Goal: Task Accomplishment & Management: Manage account settings

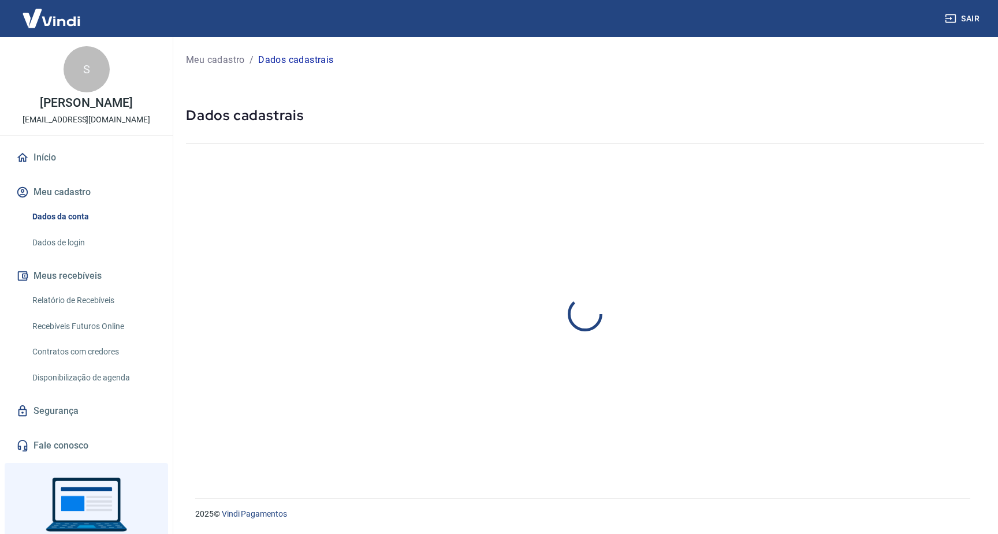
select select "GO"
select select "business"
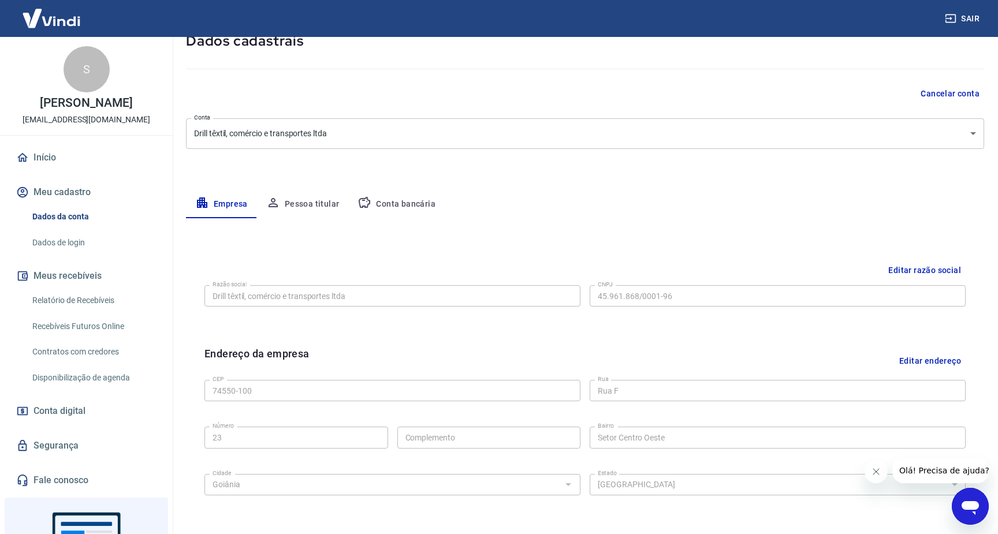
scroll to position [72, 0]
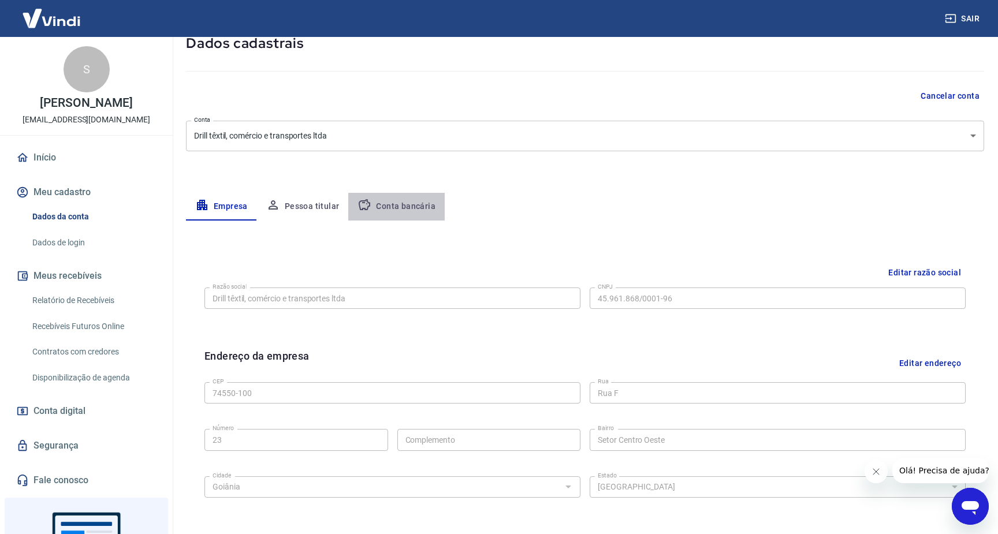
click at [400, 207] on button "Conta bancária" at bounding box center [396, 207] width 96 height 28
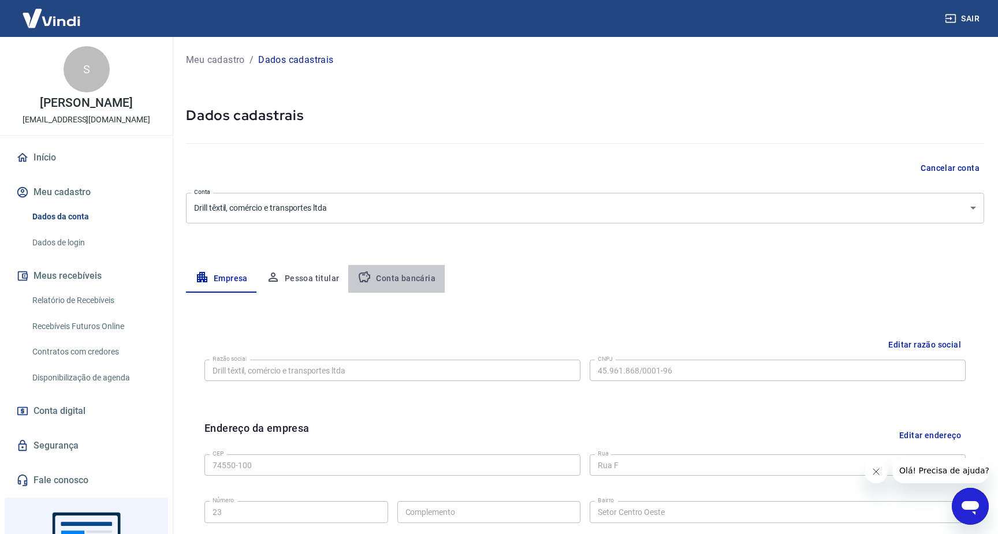
select select "1"
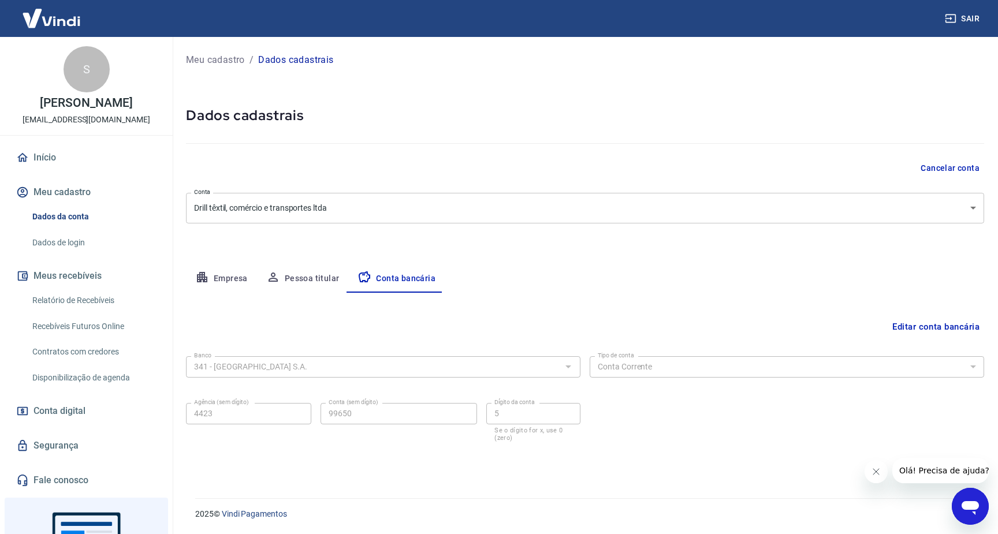
click at [950, 323] on button "Editar conta bancária" at bounding box center [935, 327] width 96 height 22
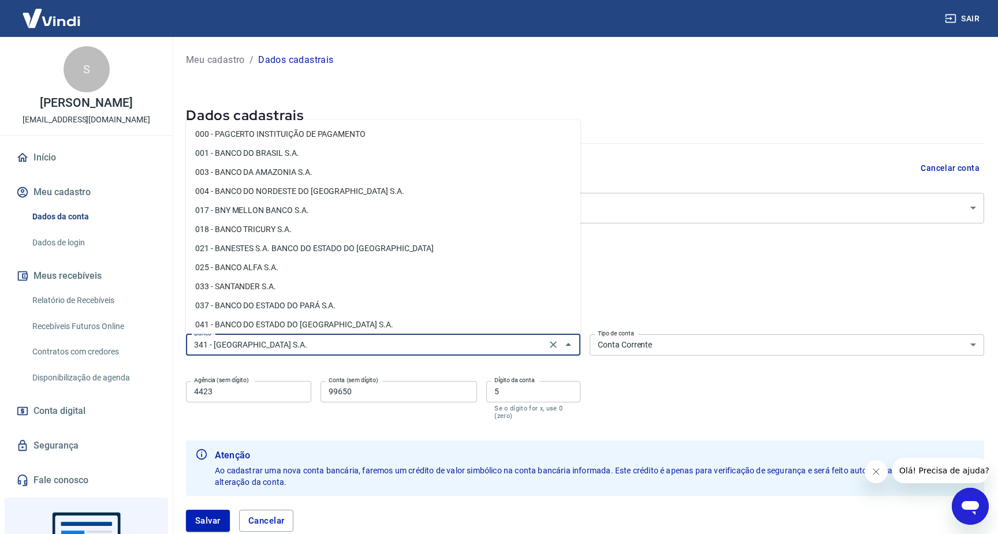
click at [431, 350] on input "341 - [GEOGRAPHIC_DATA] S.A." at bounding box center [365, 345] width 353 height 14
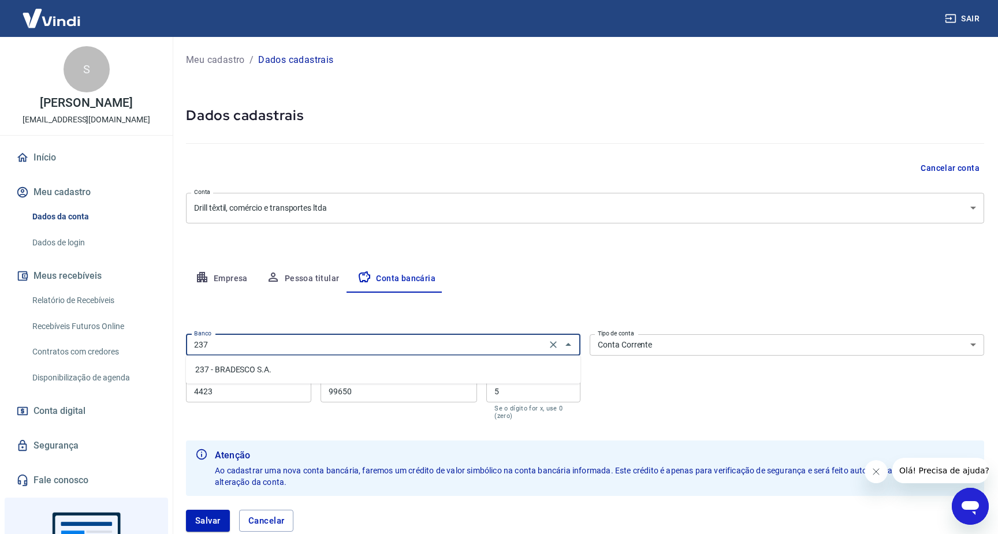
click at [257, 369] on li "237 - BRADESCO S.A." at bounding box center [383, 369] width 394 height 19
type input "237 - BRADESCO S.A."
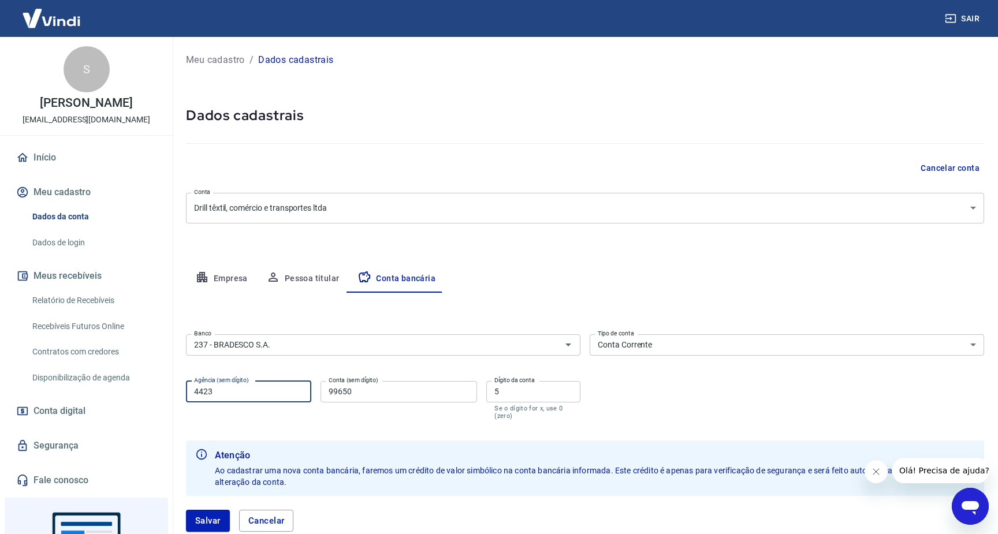
click at [253, 394] on input "4423" at bounding box center [248, 391] width 125 height 21
type input "0244"
click at [395, 397] on input "99650" at bounding box center [398, 391] width 156 height 21
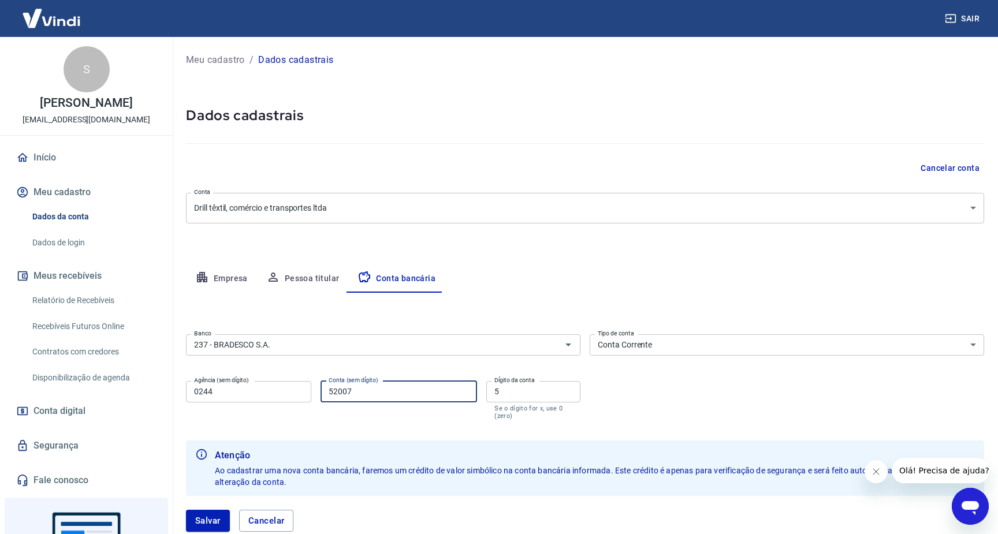
type input "52007"
click at [541, 395] on input "5" at bounding box center [533, 391] width 94 height 21
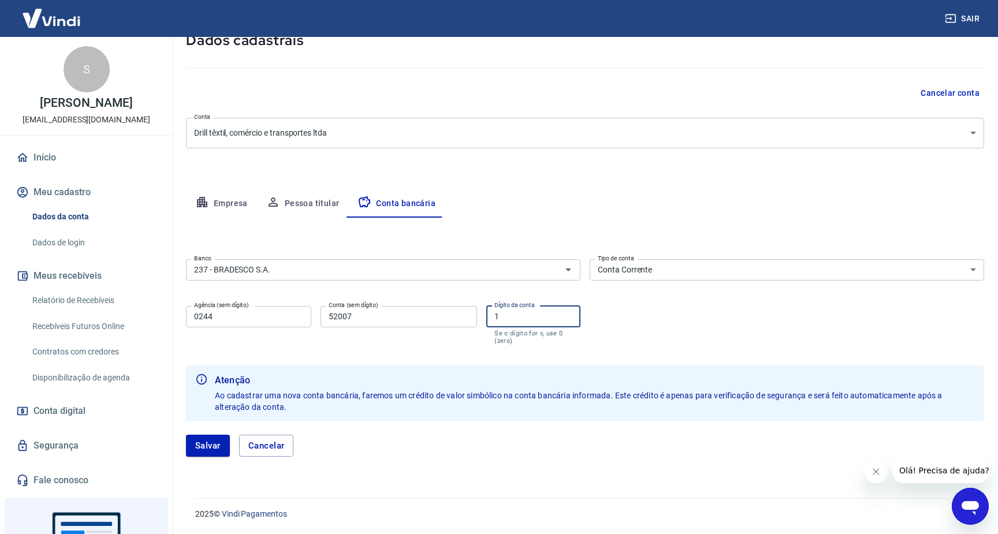
scroll to position [74, 0]
type input "1"
click at [208, 447] on button "Salvar" at bounding box center [208, 446] width 44 height 22
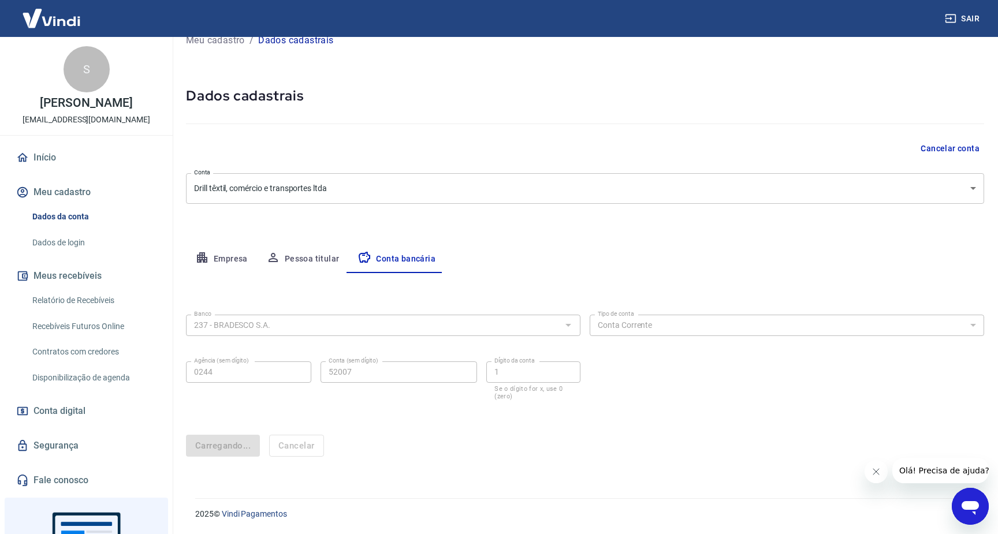
scroll to position [0, 0]
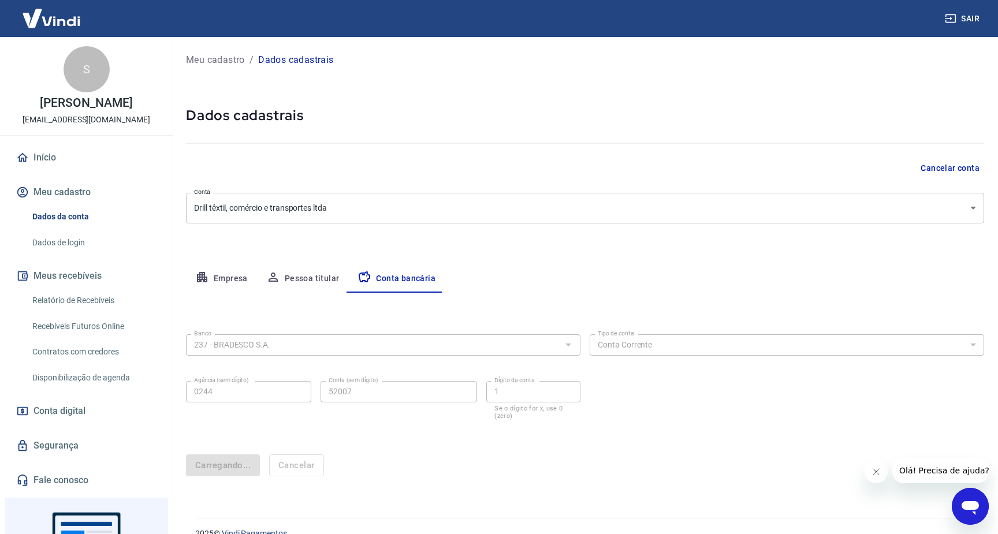
select select "1"
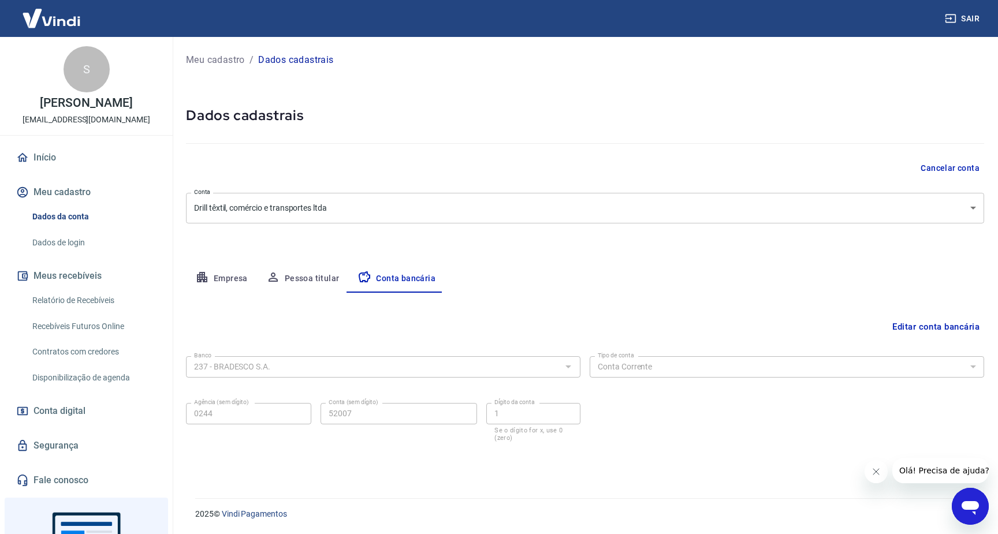
click at [46, 21] on img at bounding box center [51, 18] width 75 height 35
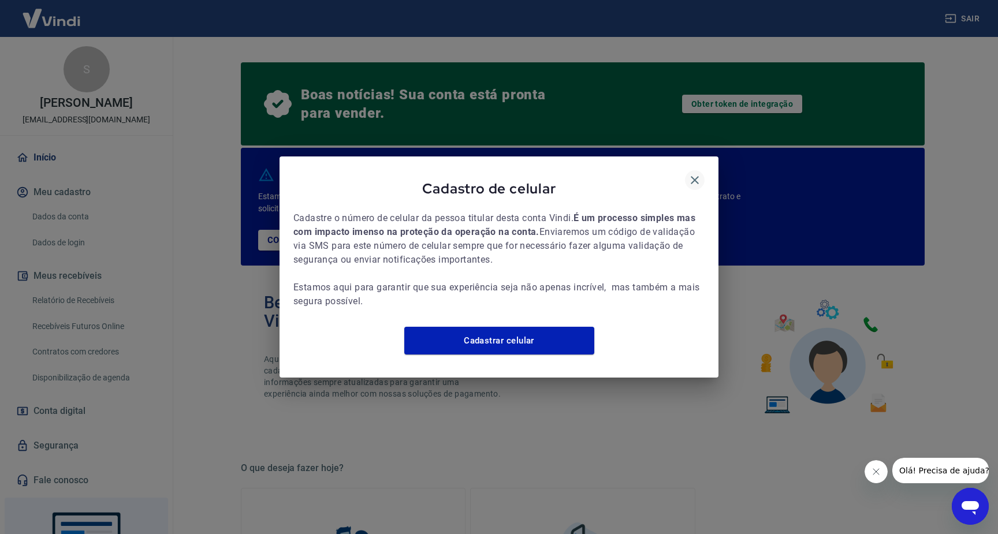
click at [695, 174] on icon "button" at bounding box center [695, 180] width 14 height 14
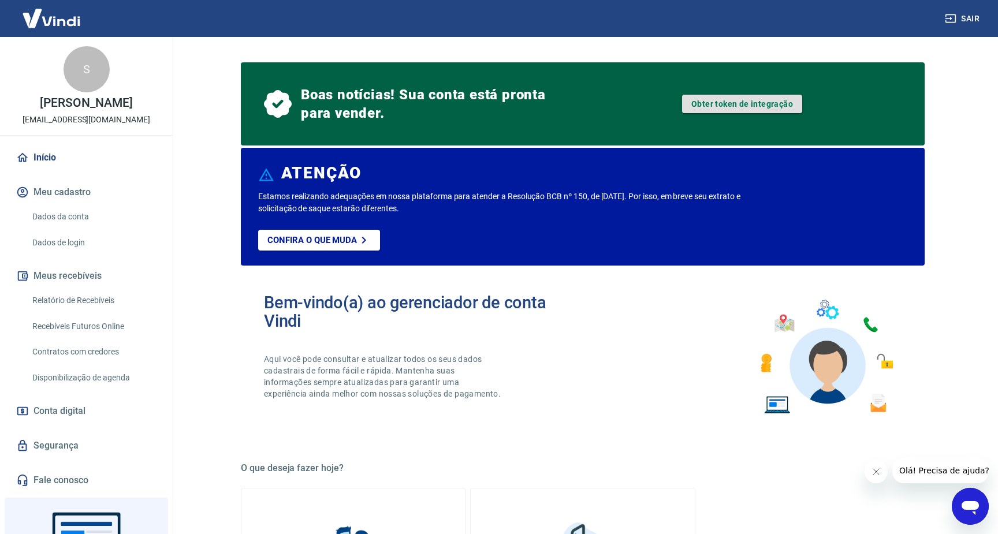
click at [727, 103] on link "Obter token de integração" at bounding box center [742, 104] width 120 height 18
